Goal: Task Accomplishment & Management: Use online tool/utility

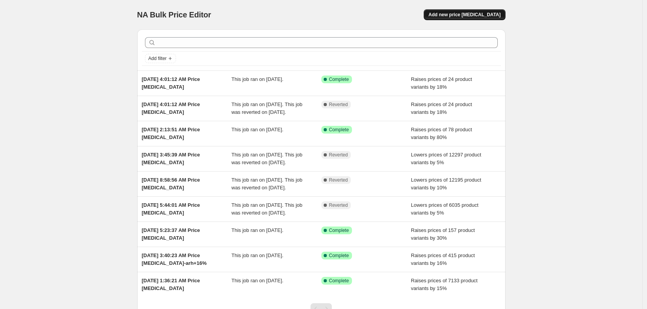
click at [474, 14] on span "Add new price [MEDICAL_DATA]" at bounding box center [464, 15] width 72 height 6
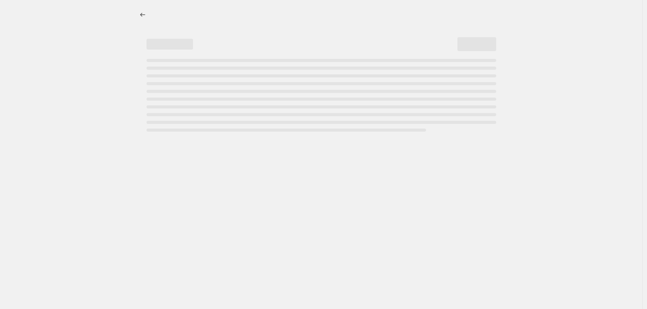
select select "percentage"
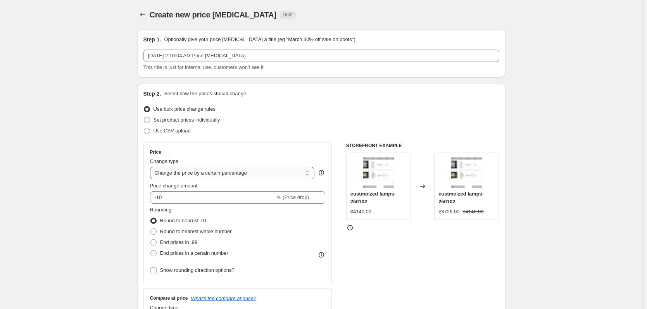
scroll to position [39, 0]
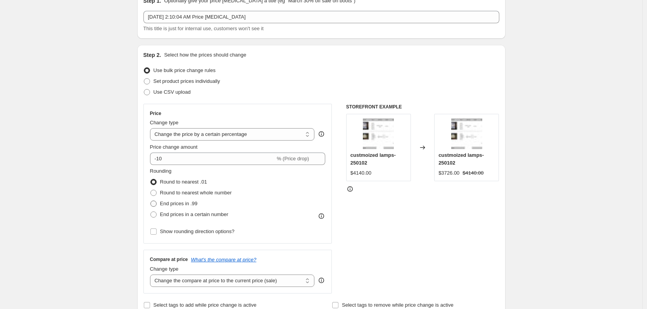
click at [193, 203] on span "End prices in .99" at bounding box center [179, 204] width 38 height 6
click at [151, 201] on input "End prices in .99" at bounding box center [150, 201] width 0 height 0
radio input "true"
click at [182, 183] on span "Round to nearest .01" at bounding box center [183, 182] width 47 height 6
click at [151, 179] on input "Round to nearest .01" at bounding box center [150, 179] width 0 height 0
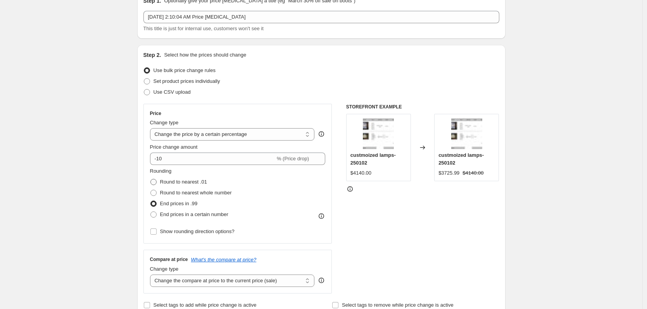
radio input "true"
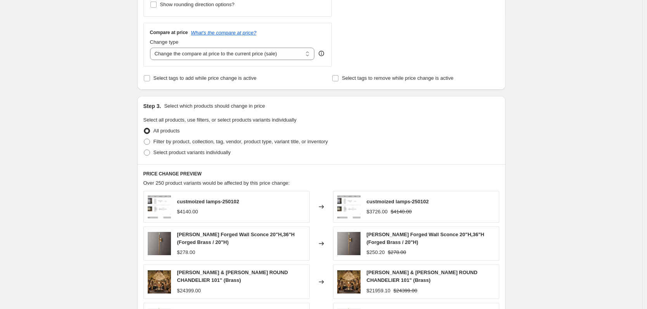
scroll to position [310, 0]
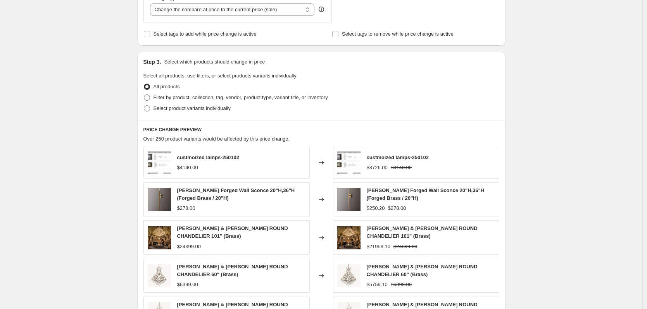
click at [205, 99] on span "Filter by product, collection, tag, vendor, product type, variant title, or inv…" at bounding box center [240, 98] width 174 height 6
click at [144, 95] on input "Filter by product, collection, tag, vendor, product type, variant title, or inv…" at bounding box center [144, 95] width 0 height 0
radio input "true"
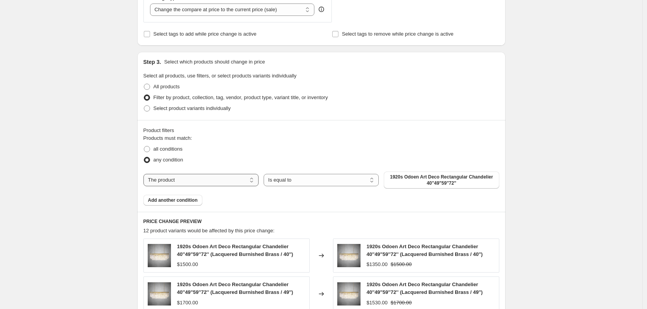
click at [198, 177] on select "The product The product's collection The product's tag The product's vendor The…" at bounding box center [200, 180] width 115 height 12
select select "collection"
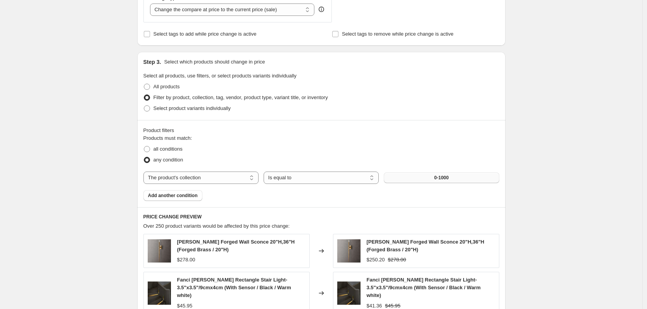
click at [417, 179] on button "0-1000" at bounding box center [440, 177] width 115 height 11
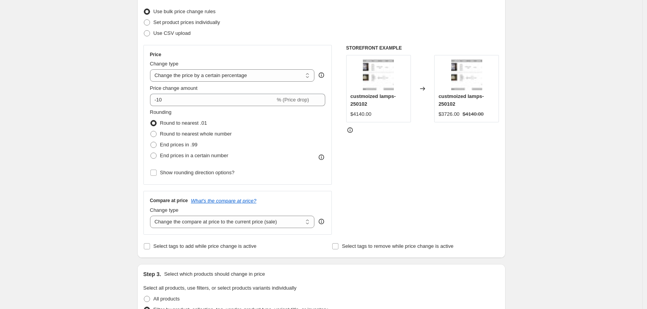
scroll to position [0, 0]
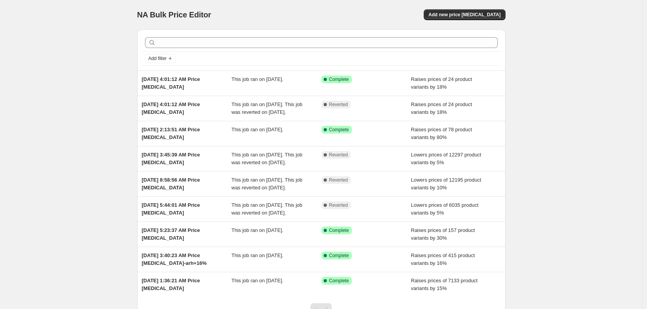
click at [476, 9] on div "NA Bulk Price Editor. This page is ready NA Bulk Price Editor Add new price cha…" at bounding box center [321, 14] width 368 height 29
click at [477, 15] on span "Add new price [MEDICAL_DATA]" at bounding box center [464, 15] width 72 height 6
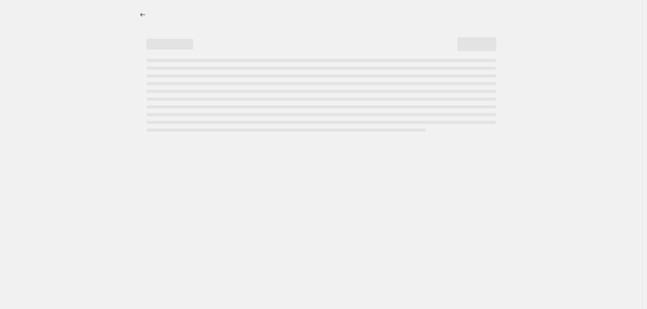
select select "percentage"
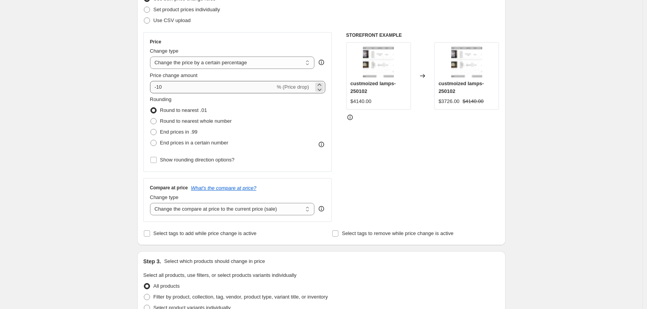
scroll to position [77, 0]
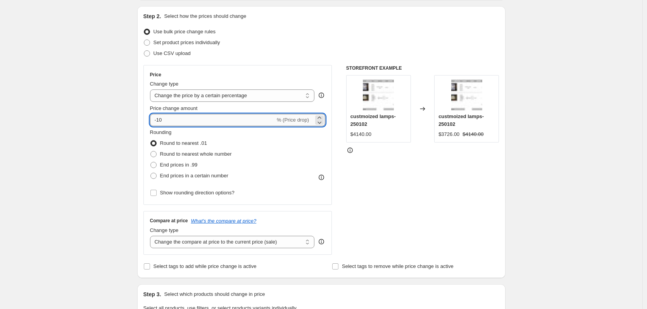
drag, startPoint x: 169, startPoint y: 117, endPoint x: 159, endPoint y: 118, distance: 10.5
click at [159, 118] on input "-10" at bounding box center [212, 120] width 125 height 12
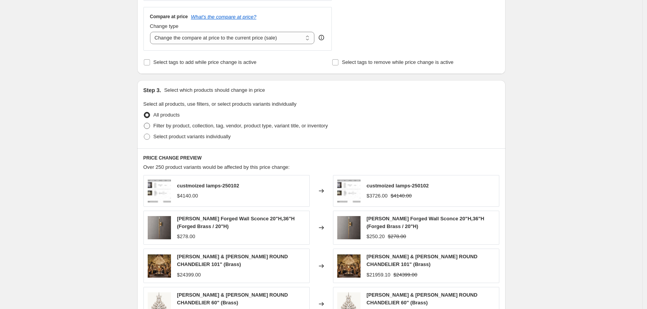
scroll to position [204, 0]
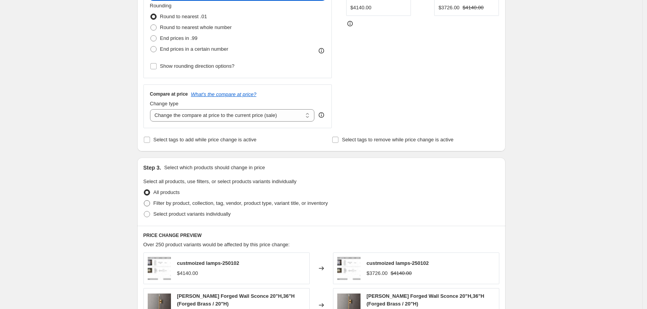
type input "-3"
click at [190, 200] on span "Filter by product, collection, tag, vendor, product type, variant title, or inv…" at bounding box center [240, 203] width 174 height 6
click at [144, 200] on input "Filter by product, collection, tag, vendor, product type, variant title, or inv…" at bounding box center [144, 200] width 0 height 0
radio input "true"
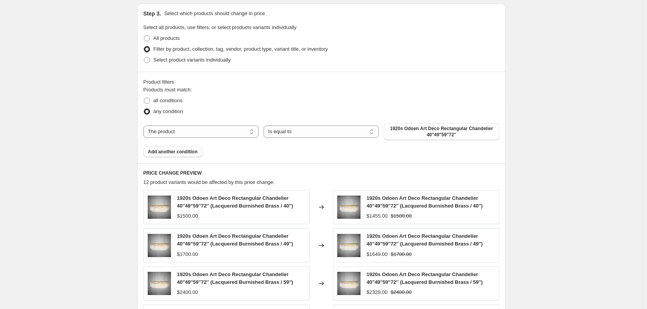
scroll to position [359, 0]
click at [324, 128] on select "Is equal to Is not equal to" at bounding box center [320, 131] width 115 height 12
click at [214, 130] on select "The product The product's collection The product's tag The product's vendor The…" at bounding box center [200, 131] width 115 height 12
select select "tag"
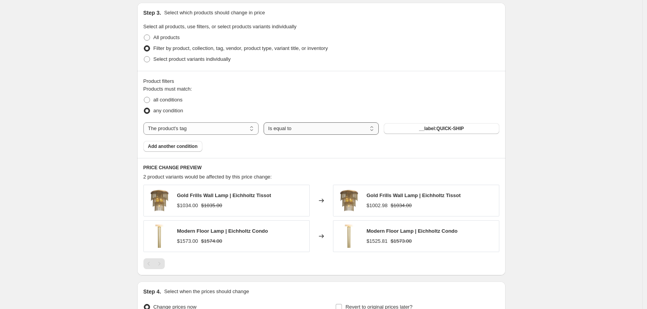
click at [330, 130] on select "Is equal to Is not equal to" at bounding box center [320, 128] width 115 height 12
select select "not_equal"
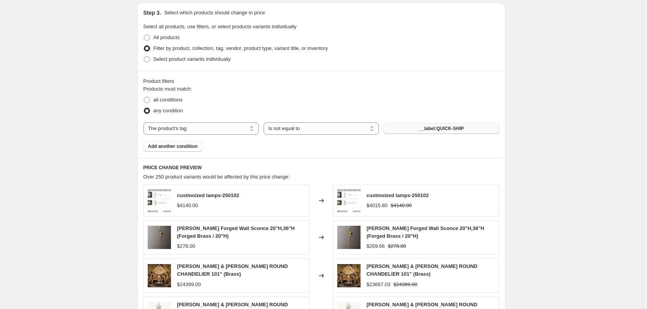
click at [429, 128] on span "__label:QUICK-SHIP" at bounding box center [441, 129] width 45 height 6
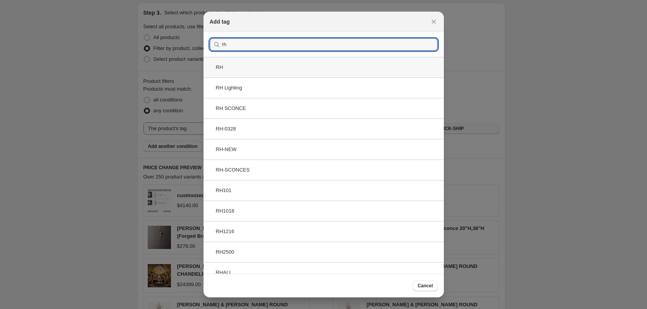
type input "rh"
click at [258, 69] on div "RH" at bounding box center [323, 67] width 240 height 21
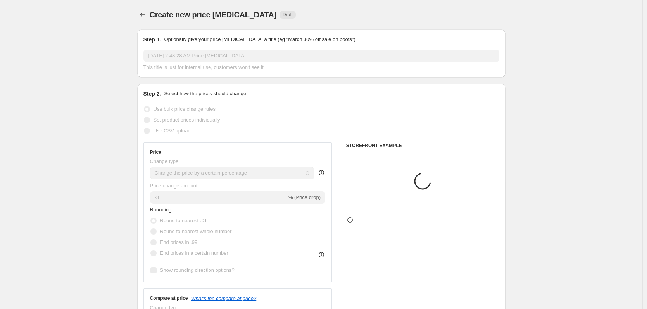
scroll to position [359, 0]
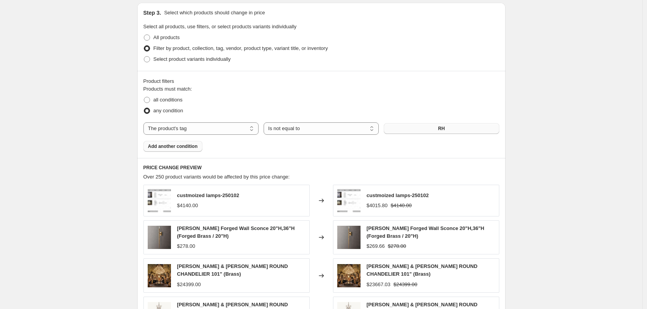
click at [179, 147] on span "Add another condition" at bounding box center [173, 146] width 50 height 6
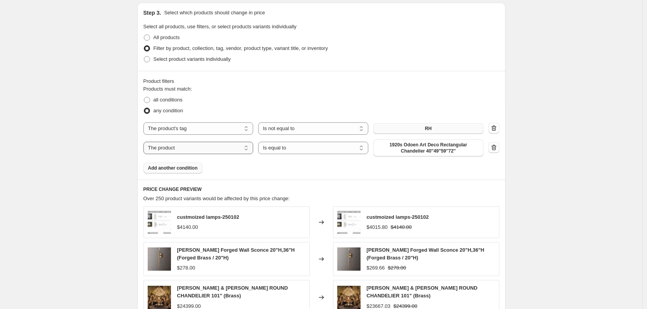
click at [239, 150] on select "The product The product's collection The product's tag The product's vendor The…" at bounding box center [198, 148] width 110 height 12
select select "tag"
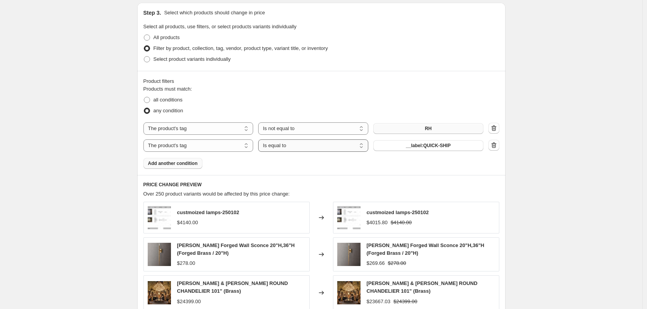
click at [337, 146] on select "Is equal to Is not equal to" at bounding box center [313, 145] width 110 height 12
select select "not_equal"
click at [410, 147] on span "__label:QUICK-SHIP" at bounding box center [428, 146] width 45 height 6
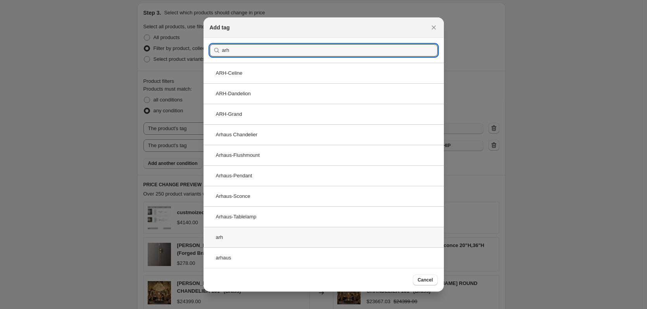
type input "arh"
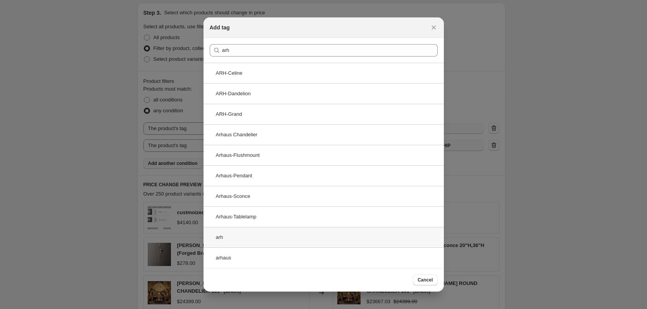
click at [234, 240] on div "arh" at bounding box center [323, 237] width 240 height 21
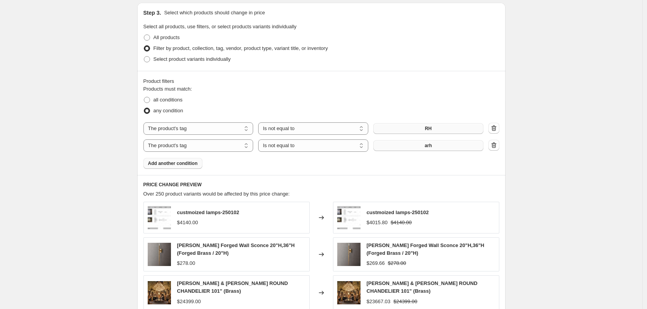
click at [191, 162] on span "Add another condition" at bounding box center [173, 163] width 50 height 6
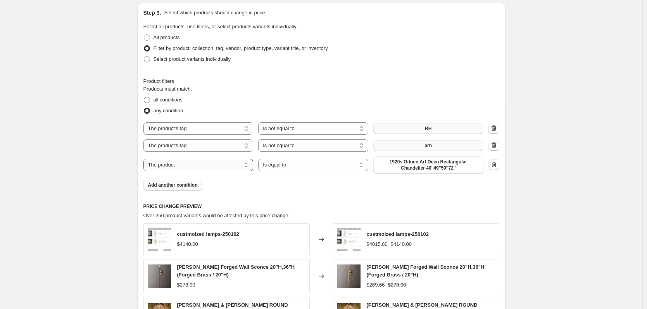
click at [242, 170] on select "The product The product's collection The product's tag The product's vendor The…" at bounding box center [198, 165] width 110 height 12
select select "tag"
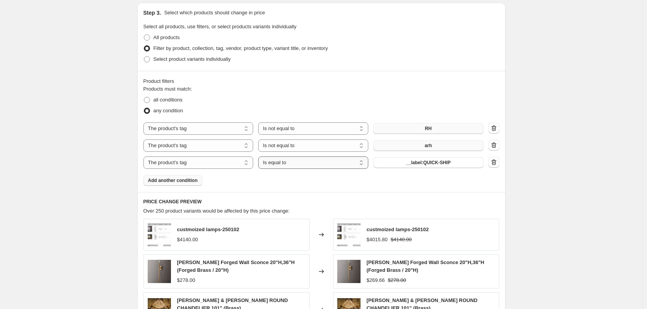
click at [334, 162] on select "Is equal to Is not equal to" at bounding box center [313, 162] width 110 height 12
select select "not_equal"
click at [423, 162] on span "__label:QUICK-SHIP" at bounding box center [428, 163] width 45 height 6
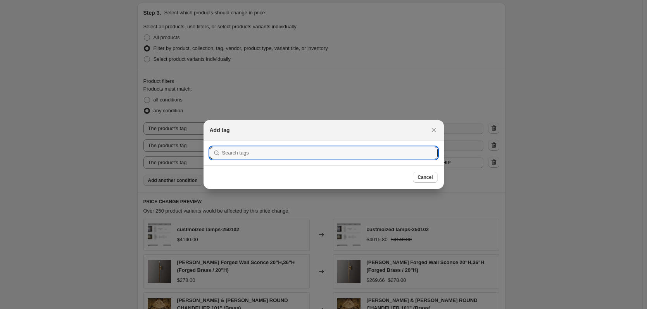
scroll to position [0, 0]
click at [375, 155] on input ":r2r:" at bounding box center [329, 153] width 215 height 12
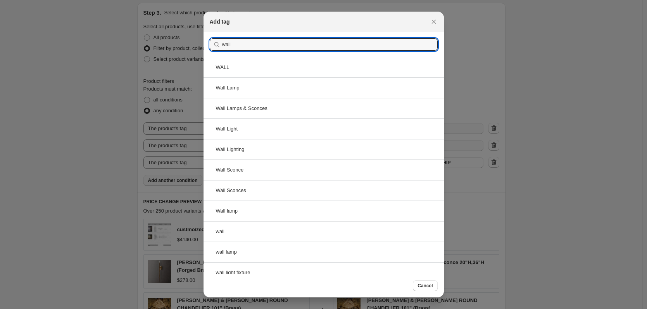
drag, startPoint x: 239, startPoint y: 41, endPoint x: 217, endPoint y: 40, distance: 22.1
click at [217, 40] on div "wall" at bounding box center [324, 44] width 228 height 12
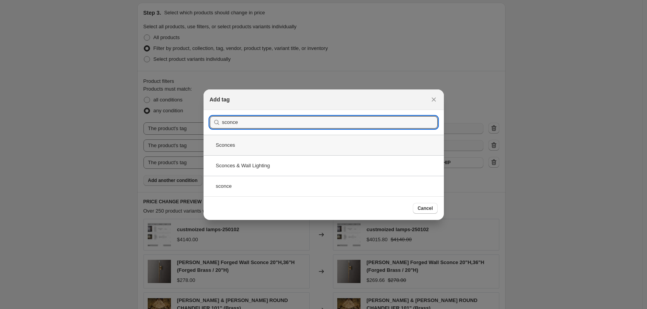
type input "sconce"
click at [309, 152] on div "Sconces" at bounding box center [323, 145] width 240 height 21
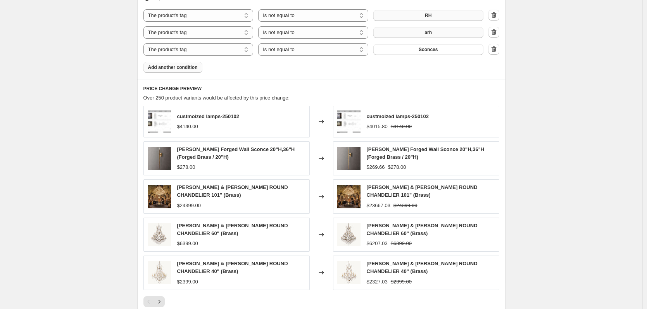
scroll to position [475, 0]
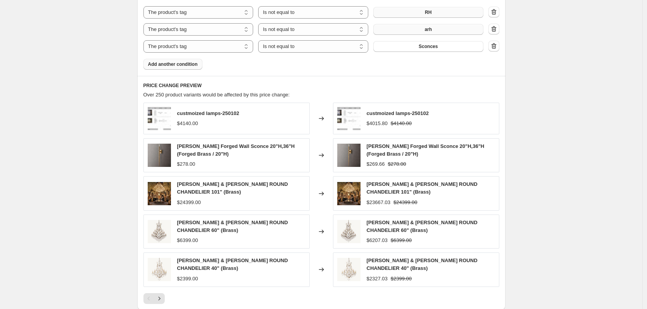
click at [192, 70] on div "Product filters Products must match: all conditions any condition The product T…" at bounding box center [321, 15] width 368 height 121
click at [192, 65] on span "Add another condition" at bounding box center [173, 64] width 50 height 6
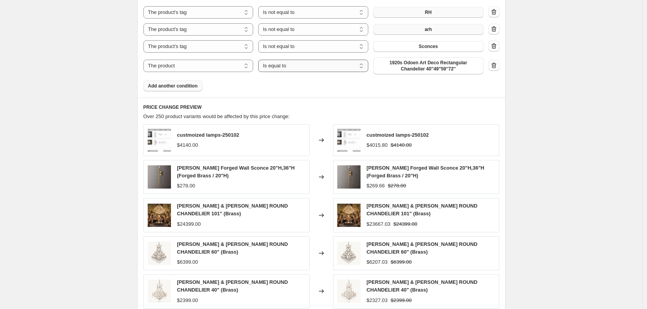
click at [338, 67] on select "Is equal to Is not equal to" at bounding box center [313, 66] width 110 height 12
select select "not_equal"
click at [442, 69] on span "1920s Odoen Art Deco Rectangular Chandelier 40''49"59''72''" at bounding box center [428, 66] width 101 height 12
drag, startPoint x: 368, startPoint y: 134, endPoint x: 396, endPoint y: 136, distance: 28.3
click at [396, 136] on div "custmoized lamps-250102 $4015.80 $4140.00" at bounding box center [416, 140] width 166 height 32
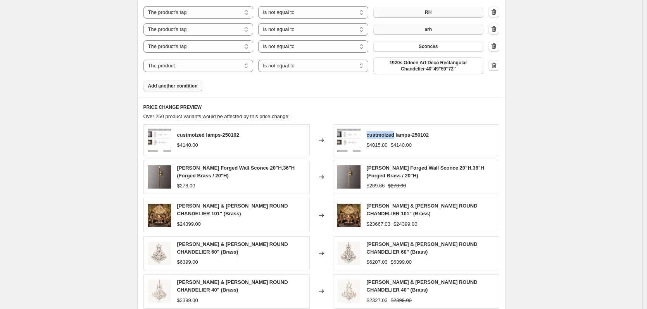
copy span "custmoized"
click at [284, 64] on select "Is equal to Is not equal to" at bounding box center [313, 66] width 110 height 12
drag, startPoint x: 420, startPoint y: 85, endPoint x: 422, endPoint y: 79, distance: 6.1
click at [420, 85] on div "Products must match: all conditions any condition The product The product's col…" at bounding box center [321, 30] width 356 height 122
click at [420, 63] on span "1920s Odoen Art Deco Rectangular Chandelier 40''49"59''72''" at bounding box center [428, 66] width 101 height 12
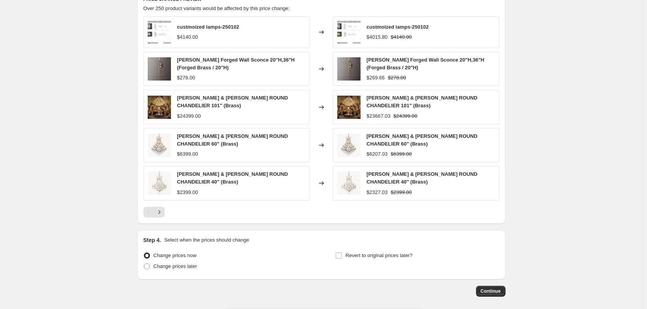
scroll to position [618, 0]
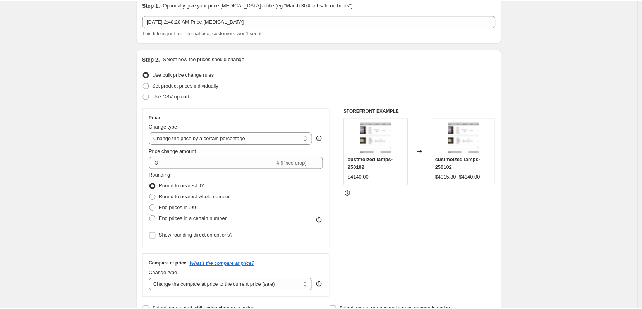
scroll to position [0, 0]
